Goal: Use online tool/utility: Utilize a website feature to perform a specific function

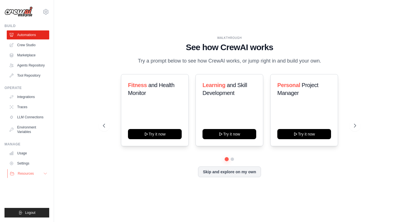
click at [39, 173] on button "Resources" at bounding box center [28, 173] width 42 height 9
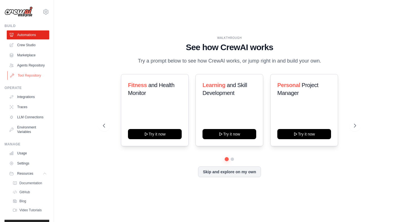
click at [36, 76] on link "Tool Repository" at bounding box center [28, 75] width 42 height 9
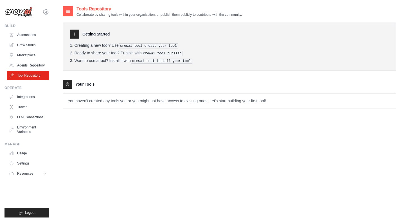
click at [75, 34] on icon at bounding box center [74, 34] width 4 height 4
click at [90, 120] on div "Tools Repository Collaborate by sharing tools within your organization, or publ…" at bounding box center [229, 117] width 333 height 222
drag, startPoint x: 96, startPoint y: 99, endPoint x: 233, endPoint y: 102, distance: 136.7
click at [233, 102] on p "You haven't created any tools yet, or you might not have access to existing one…" at bounding box center [229, 100] width 332 height 15
click at [199, 127] on div "Tools Repository Collaborate by sharing tools within your organization, or publ…" at bounding box center [229, 117] width 333 height 222
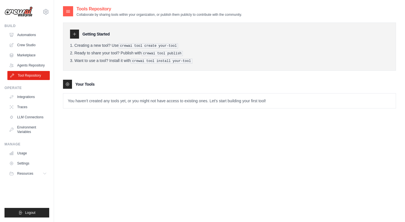
click at [28, 77] on link "Tool Repository" at bounding box center [28, 75] width 42 height 9
click at [28, 36] on link "Automations" at bounding box center [28, 34] width 42 height 9
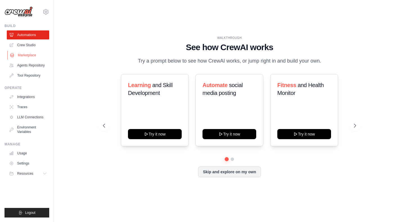
click at [26, 54] on link "Marketplace" at bounding box center [28, 55] width 42 height 9
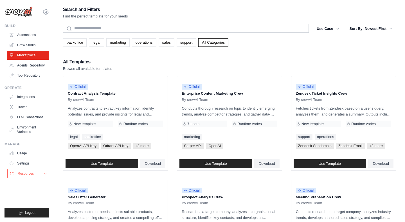
click at [39, 175] on button "Resources" at bounding box center [28, 173] width 42 height 9
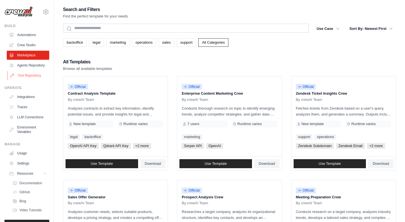
click at [31, 73] on link "Tool Repository" at bounding box center [28, 75] width 42 height 9
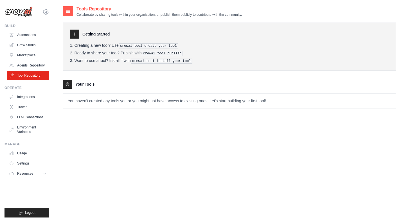
click at [35, 66] on link "Agents Repository" at bounding box center [28, 65] width 42 height 9
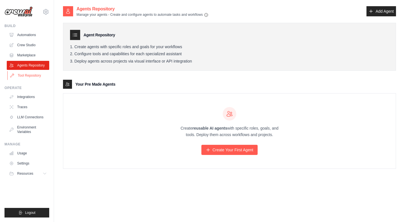
click at [27, 74] on link "Tool Repository" at bounding box center [28, 75] width 42 height 9
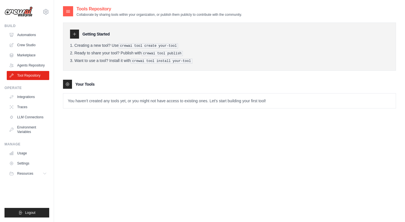
click at [75, 36] on icon at bounding box center [74, 34] width 4 height 4
click at [67, 84] on icon at bounding box center [67, 84] width 4 height 4
click at [33, 35] on link "Automations" at bounding box center [28, 34] width 42 height 9
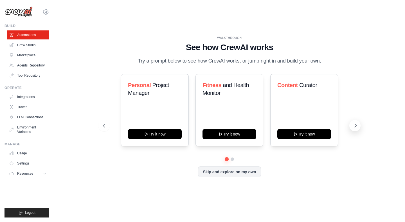
click at [354, 127] on icon at bounding box center [356, 126] width 6 height 6
click at [357, 128] on icon at bounding box center [356, 126] width 6 height 6
click at [235, 172] on button "Skip and explore on my own" at bounding box center [229, 171] width 63 height 11
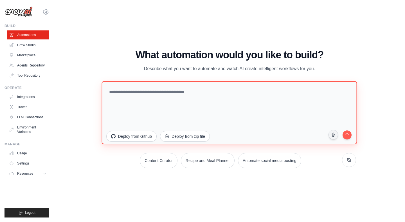
click at [128, 89] on textarea at bounding box center [229, 112] width 255 height 63
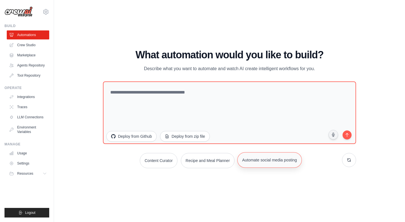
click at [255, 157] on button "Automate social media posting" at bounding box center [269, 159] width 64 height 15
click at [348, 137] on button "submit" at bounding box center [346, 134] width 11 height 11
click at [21, 75] on link "Tool Repository" at bounding box center [28, 75] width 42 height 9
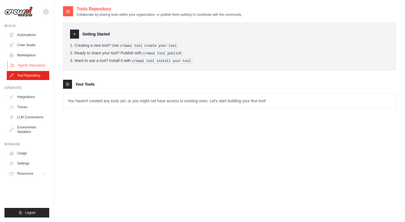
click at [24, 66] on link "Agents Repository" at bounding box center [28, 65] width 42 height 9
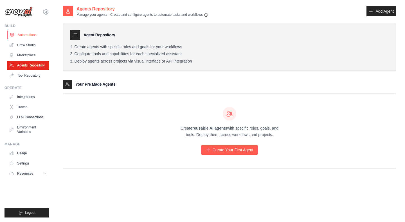
click at [29, 36] on link "Automations" at bounding box center [28, 34] width 42 height 9
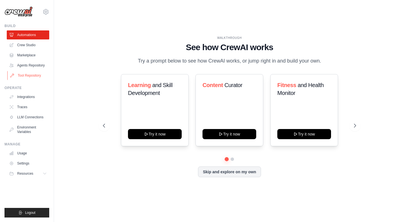
click at [27, 74] on link "Tool Repository" at bounding box center [28, 75] width 42 height 9
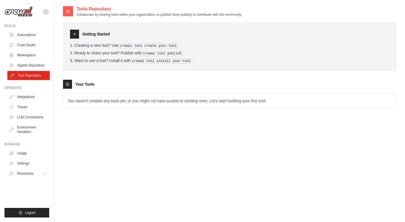
click at [26, 76] on link "Tool Repository" at bounding box center [28, 75] width 42 height 9
click at [32, 62] on link "Agents Repository" at bounding box center [28, 65] width 42 height 9
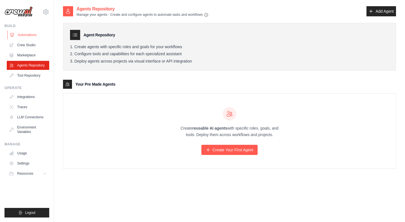
click at [31, 36] on link "Automations" at bounding box center [28, 34] width 42 height 9
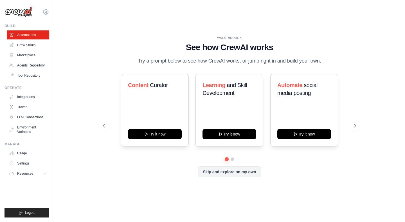
click at [234, 165] on div "Content Curator Try it now Learning and Skill Development Try it now Automate s…" at bounding box center [229, 125] width 253 height 103
click at [33, 48] on link "Crew Studio" at bounding box center [28, 44] width 42 height 9
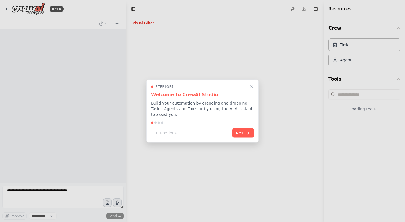
select select "****"
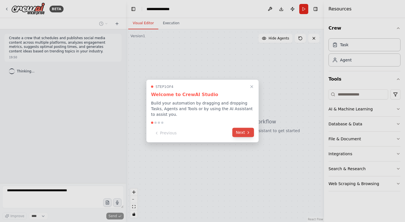
click at [243, 130] on button "Next" at bounding box center [243, 132] width 22 height 9
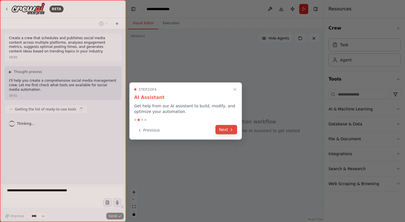
click at [227, 128] on button "Next" at bounding box center [226, 129] width 22 height 9
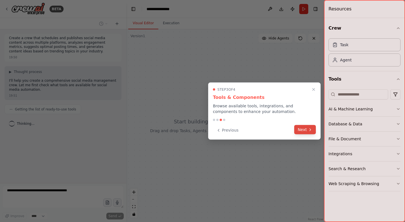
click at [302, 131] on button "Next" at bounding box center [305, 129] width 22 height 9
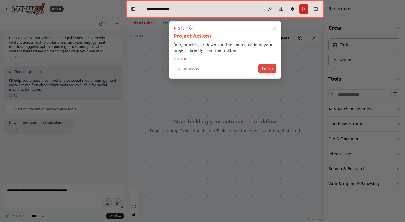
click at [272, 69] on button "Finish" at bounding box center [267, 68] width 18 height 9
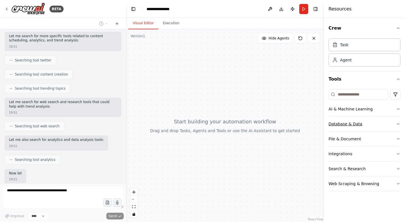
scroll to position [154, 0]
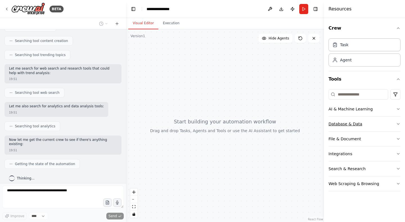
click at [352, 125] on div "Database & Data" at bounding box center [345, 124] width 34 height 6
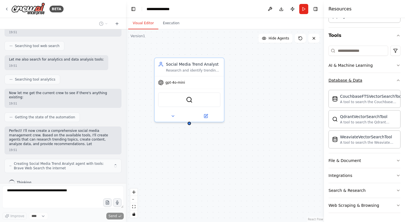
scroll to position [204, 0]
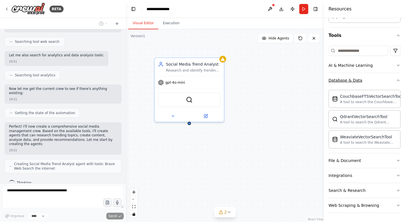
click at [360, 83] on button "Database & Data" at bounding box center [364, 80] width 72 height 15
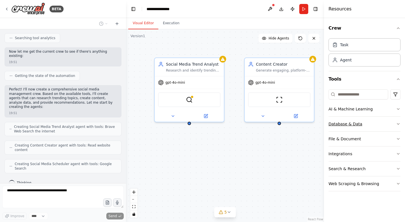
scroll to position [260, 0]
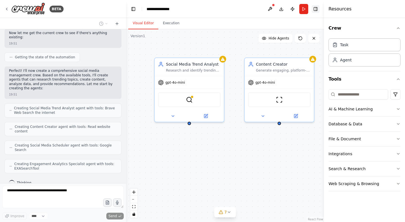
click at [318, 10] on button "Toggle Right Sidebar" at bounding box center [316, 9] width 8 height 8
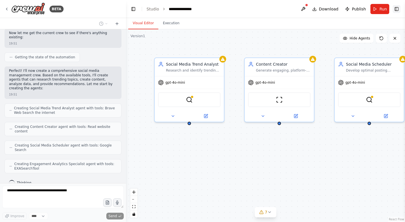
scroll to position [294, 0]
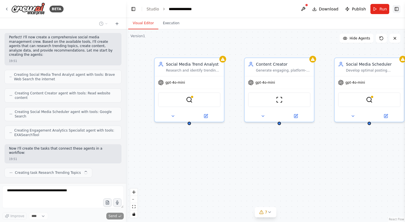
click at [394, 10] on button "Toggle Right Sidebar" at bounding box center [397, 9] width 8 height 8
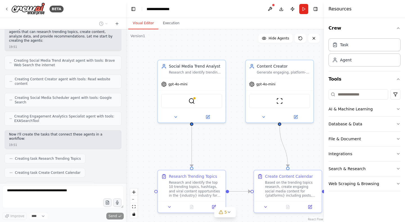
scroll to position [322, 0]
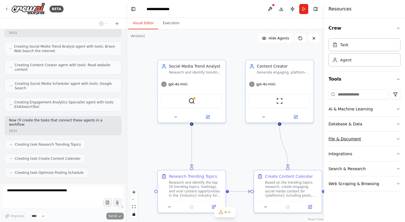
click at [399, 136] on icon "button" at bounding box center [398, 138] width 4 height 4
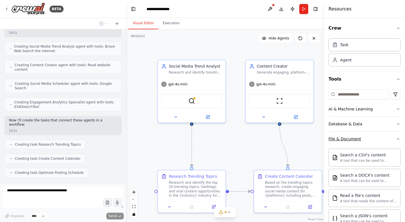
click at [399, 136] on icon "button" at bounding box center [398, 138] width 4 height 4
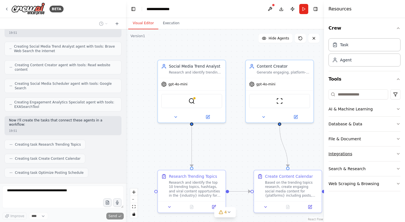
click at [395, 149] on button "Integrations" at bounding box center [364, 153] width 72 height 15
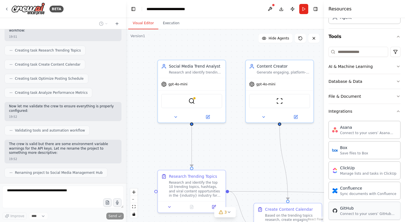
scroll to position [33, 0]
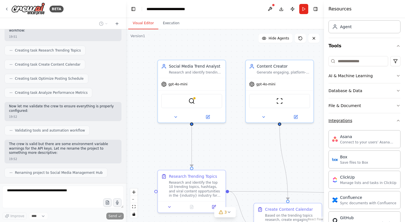
click at [384, 123] on button "Integrations" at bounding box center [364, 120] width 72 height 15
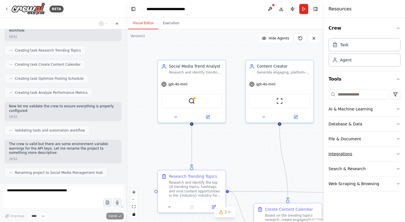
scroll to position [0, 0]
click at [396, 94] on html "BETA Create a crew that schedules and publishes social media content across mul…" at bounding box center [202, 111] width 405 height 222
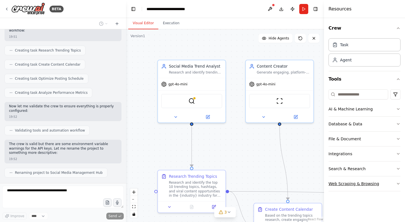
click at [387, 182] on button "Web Scraping & Browsing" at bounding box center [364, 183] width 72 height 15
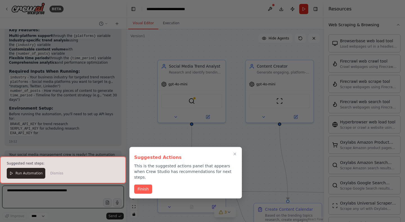
scroll to position [690, 0]
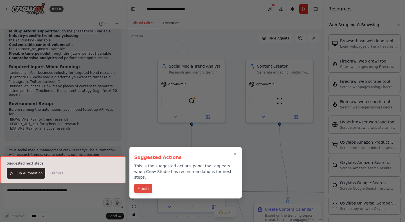
click at [144, 184] on button "Finish" at bounding box center [143, 188] width 18 height 9
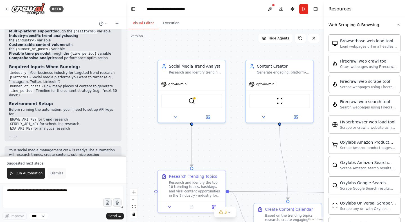
click at [58, 173] on span "Dismiss" at bounding box center [56, 173] width 13 height 4
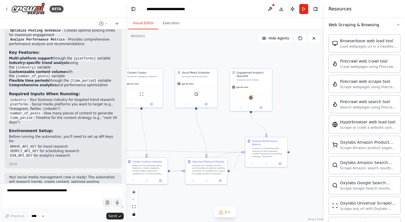
drag, startPoint x: 233, startPoint y: 149, endPoint x: 112, endPoint y: 124, distance: 122.9
click at [112, 124] on div "BETA Create a crew that schedules and publishes social media content across mul…" at bounding box center [202, 111] width 405 height 222
click at [170, 24] on button "Execution" at bounding box center [171, 23] width 26 height 12
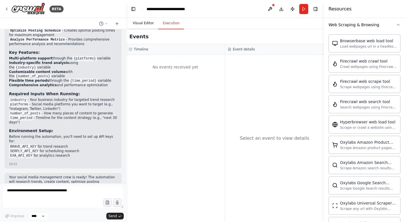
click at [143, 22] on button "Visual Editor" at bounding box center [143, 23] width 30 height 12
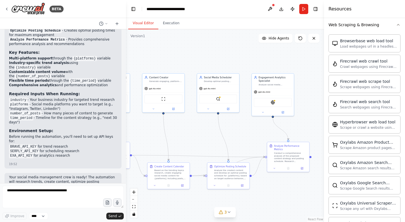
drag, startPoint x: 209, startPoint y: 59, endPoint x: 231, endPoint y: 64, distance: 22.4
click at [231, 64] on div ".deletable-edge-delete-btn { width: 20px; height: 20px; border: 0px solid #ffff…" at bounding box center [225, 125] width 198 height 192
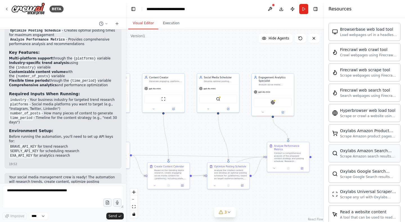
scroll to position [0, 0]
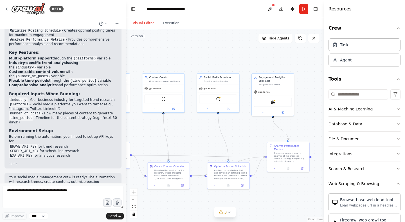
click at [374, 109] on button "AI & Machine Learning" at bounding box center [364, 109] width 72 height 15
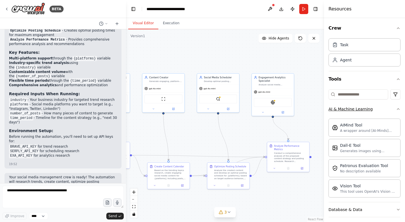
click at [374, 109] on button "AI & Machine Learning" at bounding box center [364, 109] width 72 height 15
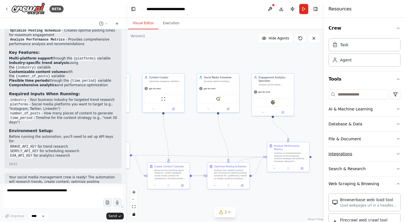
click at [353, 152] on button "Integrations" at bounding box center [364, 153] width 72 height 15
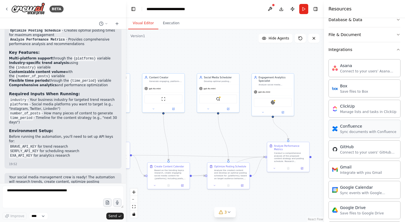
scroll to position [112, 0]
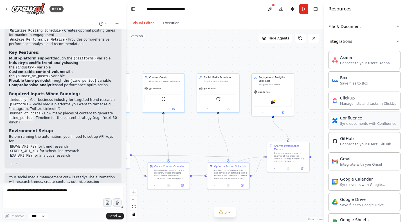
click at [361, 124] on div "Sync documents with Confluence" at bounding box center [368, 123] width 56 height 4
click at [360, 122] on div "Sync documents with Confluence" at bounding box center [368, 123] width 56 height 4
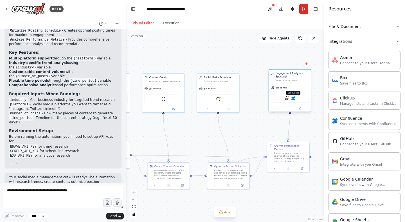
drag, startPoint x: 278, startPoint y: 102, endPoint x: 294, endPoint y: 99, distance: 16.3
click at [294, 99] on div "EXASearchTool Confluence" at bounding box center [290, 98] width 38 height 9
click at [294, 99] on img at bounding box center [293, 98] width 4 height 4
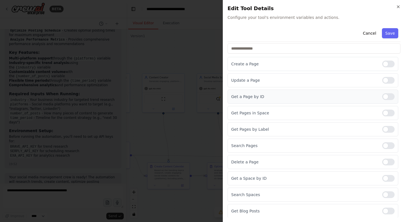
scroll to position [60, 0]
click at [398, 7] on icon "button" at bounding box center [398, 7] width 2 height 2
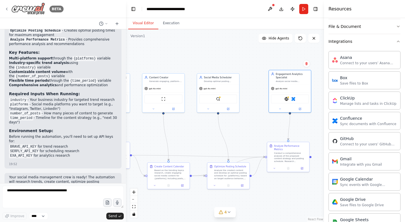
click at [7, 8] on icon at bounding box center [6, 9] width 1 height 2
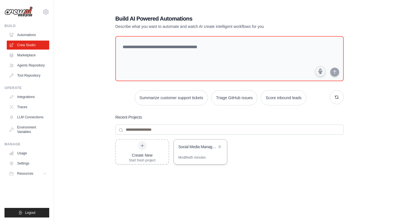
click at [190, 150] on div "Social Media Management Hub" at bounding box center [200, 147] width 53 height 16
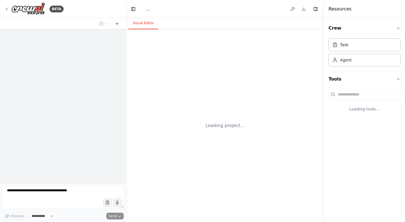
select select "****"
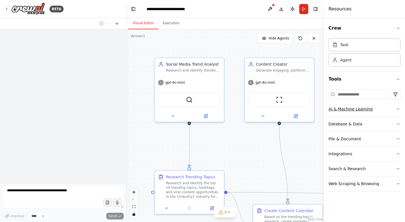
scroll to position [663, 0]
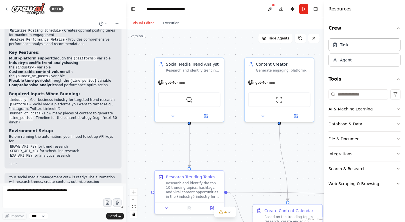
click at [359, 111] on div "AI & Machine Learning" at bounding box center [350, 109] width 44 height 6
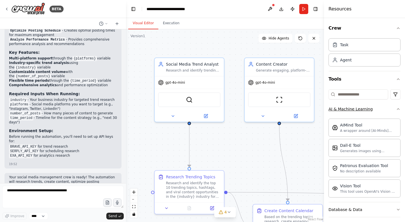
click at [359, 111] on div "AI & Machine Learning" at bounding box center [350, 109] width 44 height 6
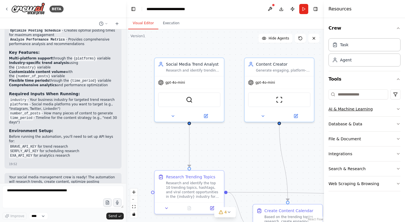
click at [369, 110] on div "AI & Machine Learning" at bounding box center [350, 109] width 44 height 6
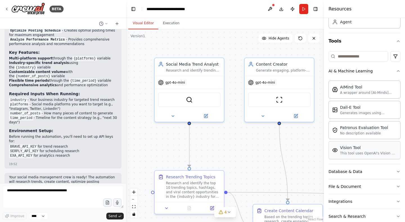
scroll to position [64, 0]
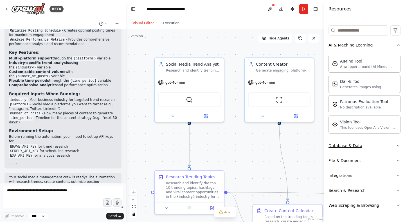
click at [371, 146] on button "Database & Data" at bounding box center [364, 145] width 72 height 15
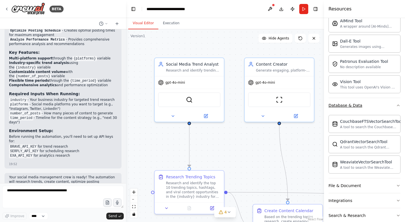
scroll to position [129, 0]
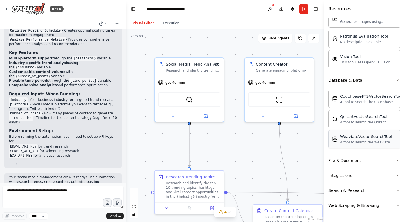
click at [355, 140] on div "A tool to search the Weaviate database for relevant information on internal doc…" at bounding box center [368, 142] width 57 height 4
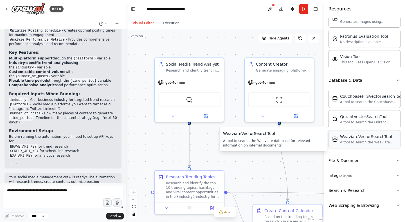
click at [346, 138] on div "WeaviateVectorSearchTool" at bounding box center [368, 137] width 57 height 6
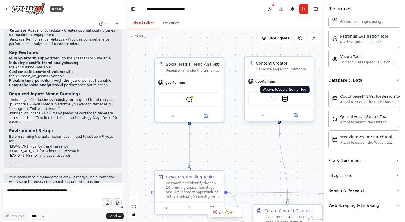
click at [286, 100] on img at bounding box center [284, 98] width 7 height 7
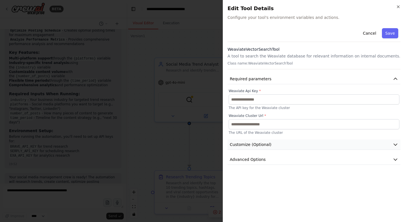
click at [247, 145] on span "Customize (Optional)" at bounding box center [251, 144] width 42 height 6
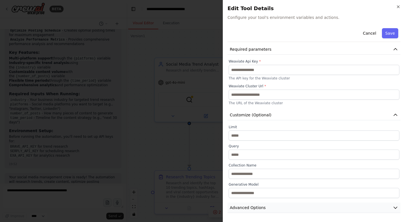
click at [247, 205] on span "Advanced Options" at bounding box center [248, 207] width 36 height 6
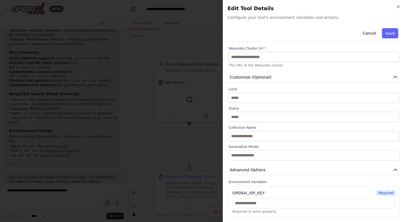
scroll to position [0, 0]
